Goal: Task Accomplishment & Management: Use online tool/utility

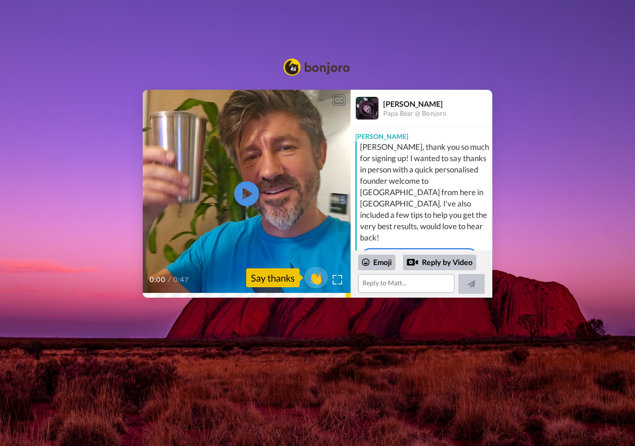
click at [251, 195] on icon "Play/Pause" at bounding box center [247, 194] width 25 height 45
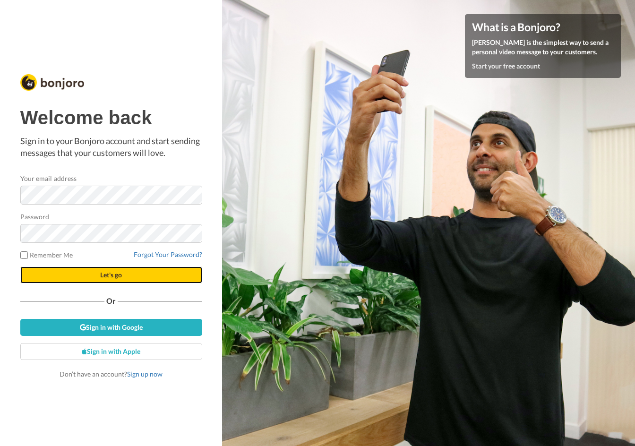
click at [178, 268] on button "Let's go" at bounding box center [111, 275] width 182 height 17
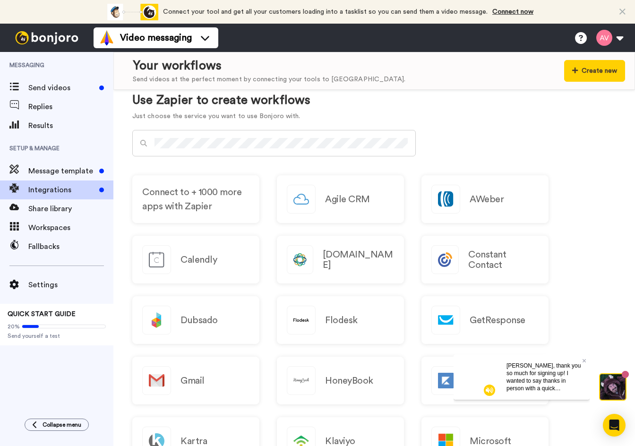
scroll to position [567, 0]
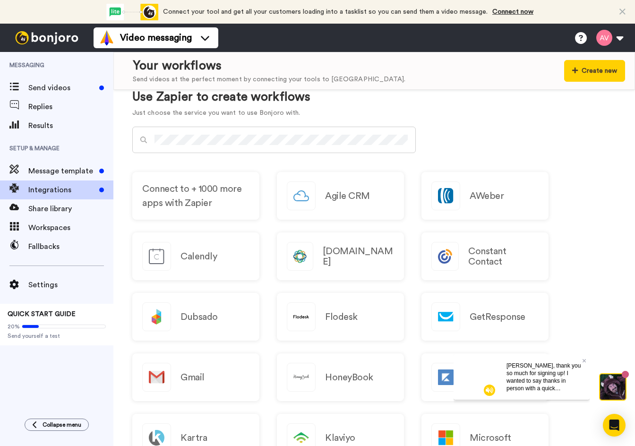
click at [237, 134] on div at bounding box center [274, 140] width 284 height 26
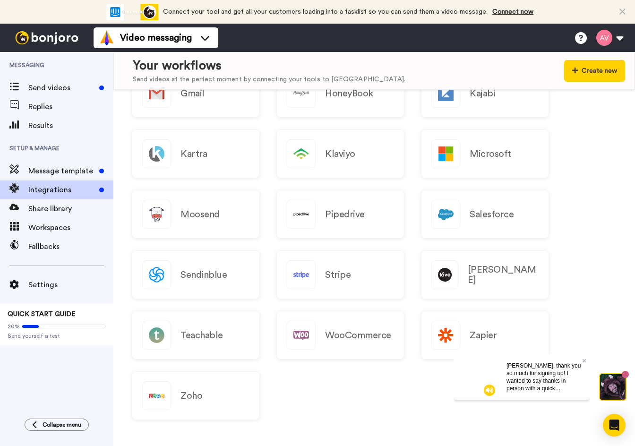
scroll to position [857, 0]
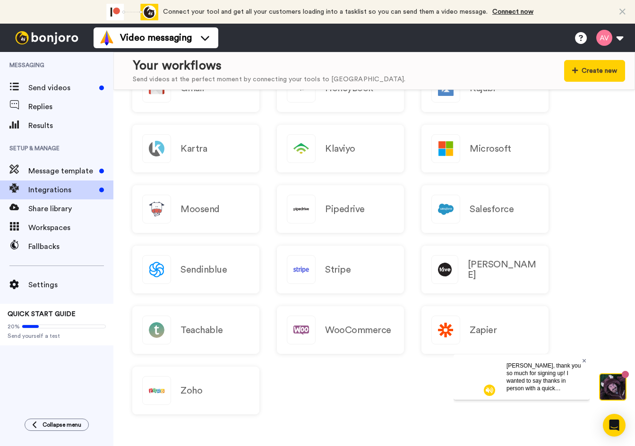
click at [583, 360] on icon at bounding box center [585, 361] width 4 height 4
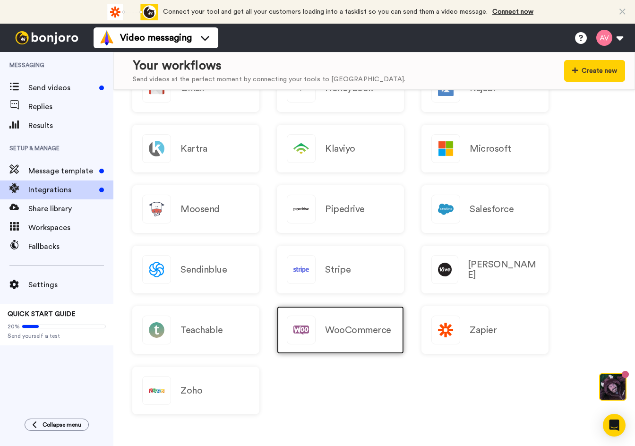
click at [339, 330] on h2 "WooCommerce" at bounding box center [358, 330] width 66 height 10
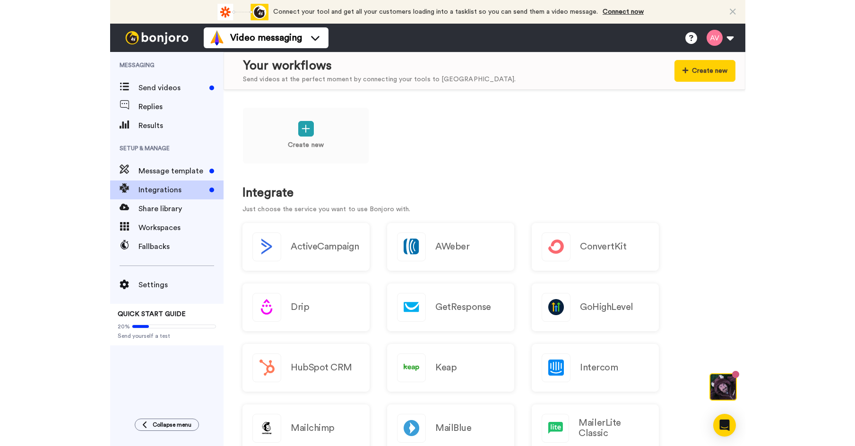
scroll to position [0, 0]
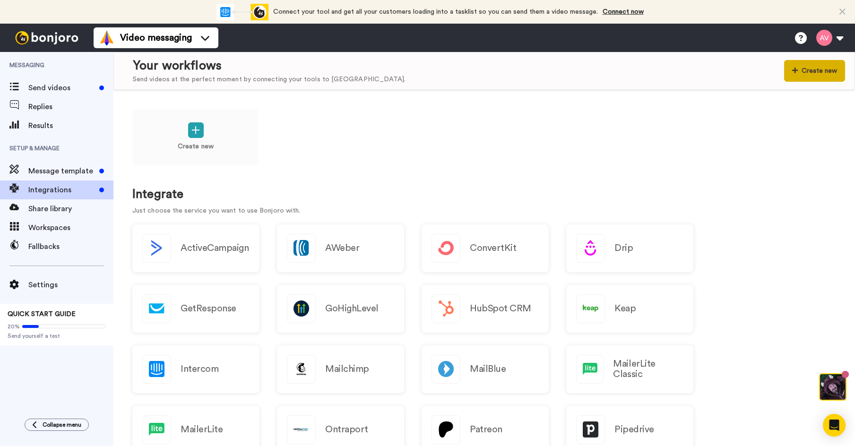
click at [635, 74] on button "Create new" at bounding box center [814, 71] width 61 height 22
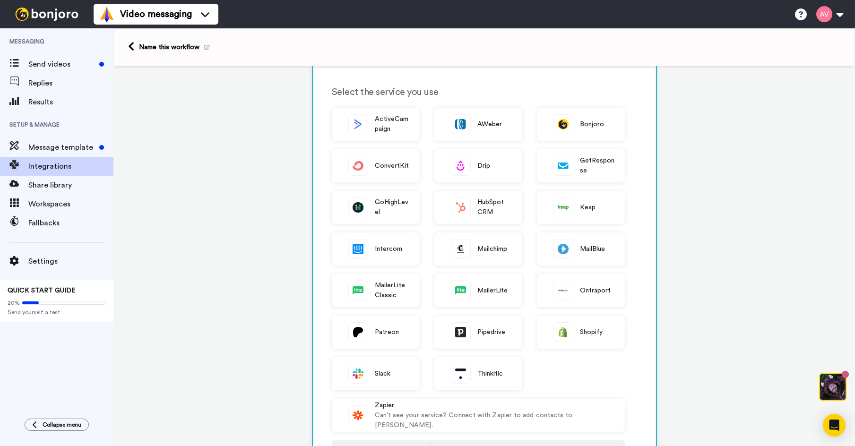
scroll to position [232, 0]
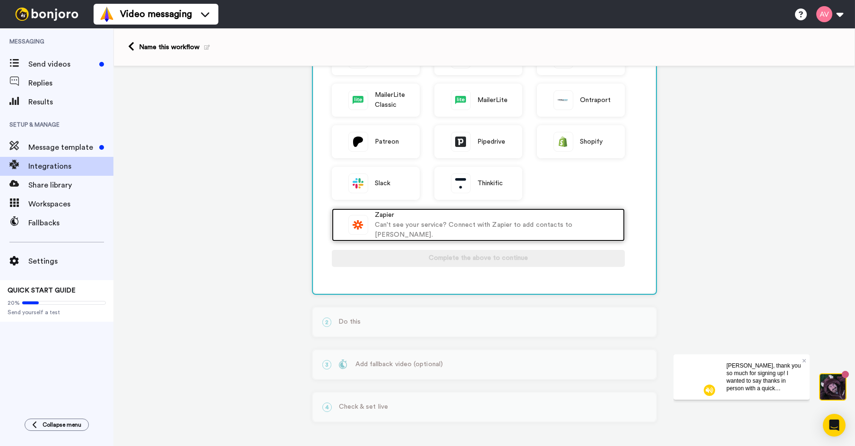
click at [398, 226] on div "Can't see your service? Connect with Zapier to add contacts to [PERSON_NAME]." at bounding box center [495, 230] width 240 height 20
